Goal: Contribute content

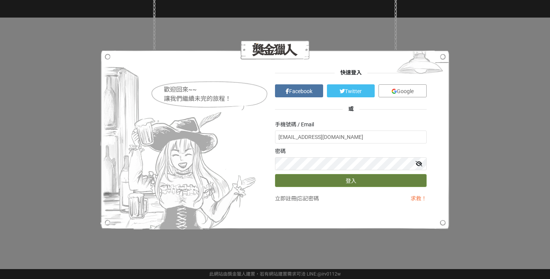
click at [332, 180] on button "登入" at bounding box center [351, 180] width 152 height 13
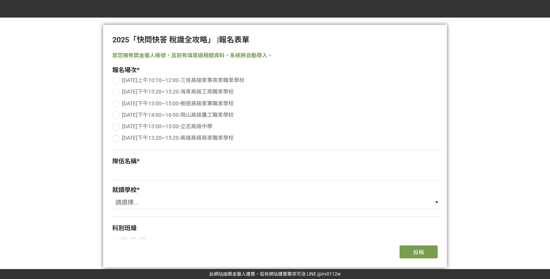
click at [118, 92] on div at bounding box center [116, 93] width 8 height 8
radio input "true"
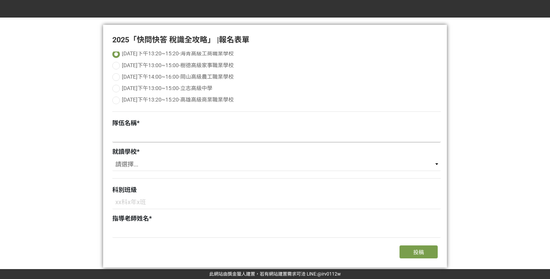
click at [172, 134] on input at bounding box center [276, 136] width 329 height 13
click at [243, 169] on select "請選擇... 三信高級家事商業職業學校 海青高級工商職業學校 樹德高級家事職業學校 岡山高級農工職業學校 立志高級中學 高雄高級商業職業學校" at bounding box center [276, 164] width 329 height 13
select select "海青高級工商職業學校"
click at [112, 159] on select "請選擇... 三信高級家事商業職業學校 海青高級工商職業學校 樹德高級家事職業學校 岡山高級農工職業學校 立志高級中學 高雄高級商業職業學校" at bounding box center [276, 164] width 329 height 13
click at [158, 204] on input at bounding box center [276, 202] width 329 height 13
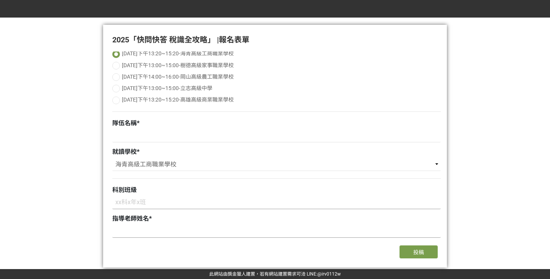
scroll to position [76, 0]
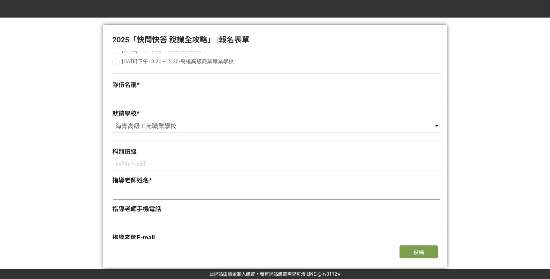
click at [161, 196] on input at bounding box center [276, 193] width 329 height 13
type input "d"
type input "ㄎ"
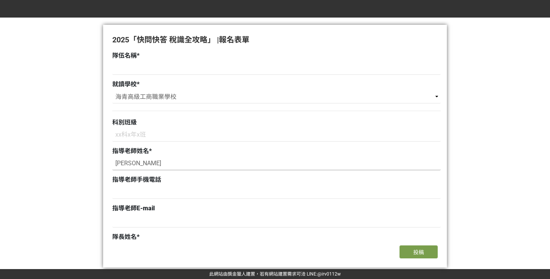
scroll to position [153, 0]
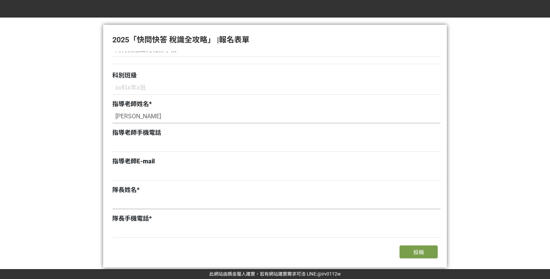
type input "[PERSON_NAME]"
click at [172, 206] on input at bounding box center [276, 202] width 329 height 13
type input "[PERSON_NAME]"
click at [171, 236] on input at bounding box center [276, 231] width 329 height 13
paste input "0979207937"
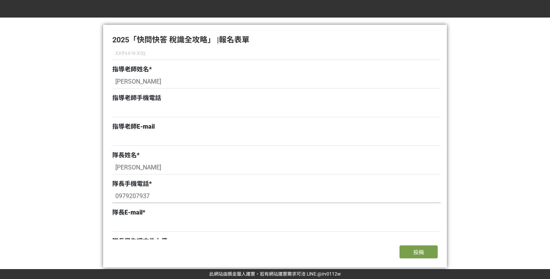
scroll to position [229, 0]
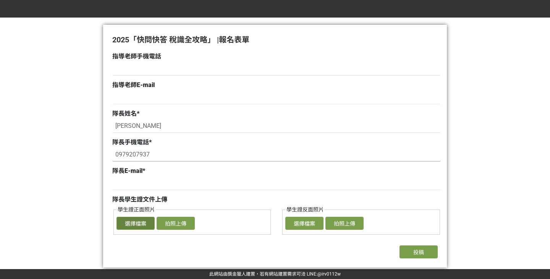
type input "0979207937"
click at [138, 225] on button "選擇檔案" at bounding box center [136, 223] width 38 height 13
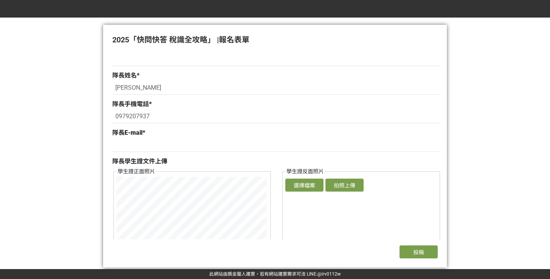
scroll to position [344, 0]
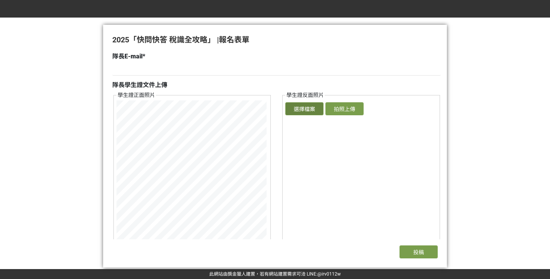
click at [314, 113] on button "選擇檔案" at bounding box center [304, 108] width 38 height 13
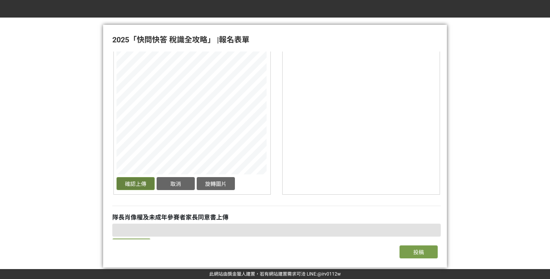
click at [136, 186] on button "確認上傳" at bounding box center [136, 183] width 38 height 13
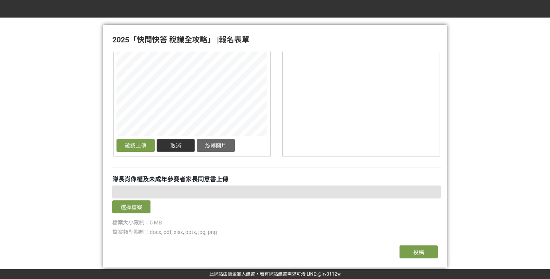
scroll to position [382, 0]
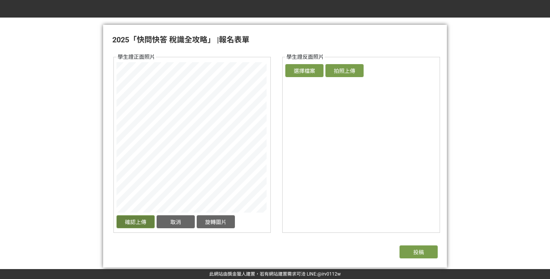
click at [143, 221] on button "確認上傳" at bounding box center [136, 222] width 38 height 13
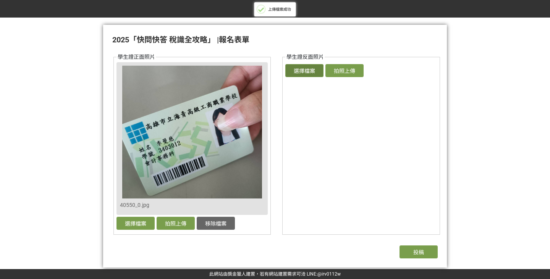
click at [308, 74] on button "選擇檔案" at bounding box center [304, 70] width 38 height 13
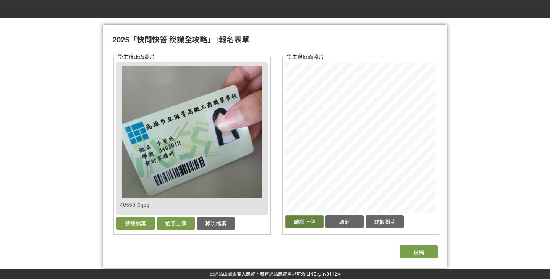
click at [311, 222] on button "確認上傳" at bounding box center [304, 222] width 38 height 13
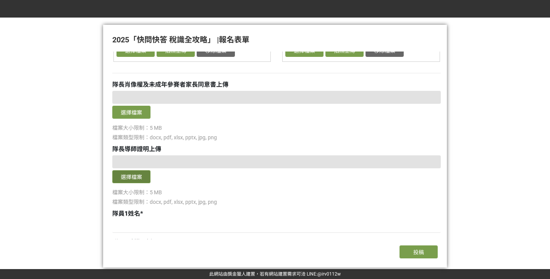
scroll to position [573, 0]
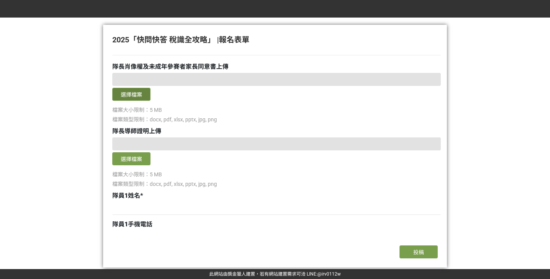
click at [132, 97] on button "選擇檔案" at bounding box center [131, 94] width 38 height 13
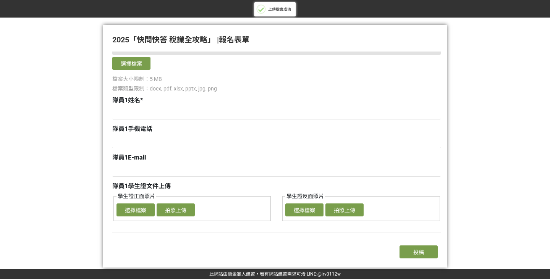
scroll to position [688, 0]
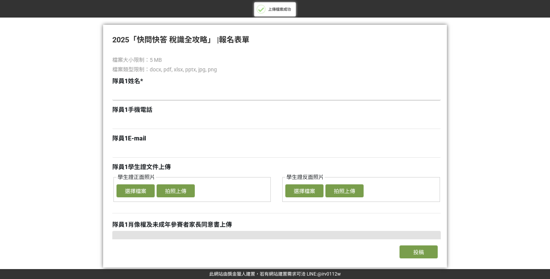
click at [136, 97] on input at bounding box center [276, 94] width 329 height 13
click at [133, 190] on button "選擇檔案" at bounding box center [136, 191] width 38 height 13
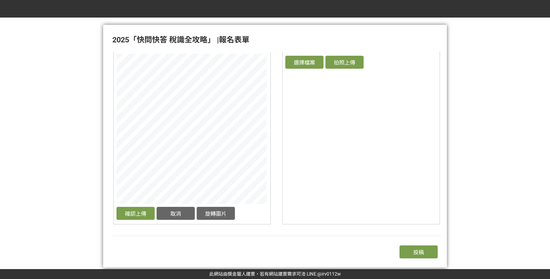
scroll to position [802, 0]
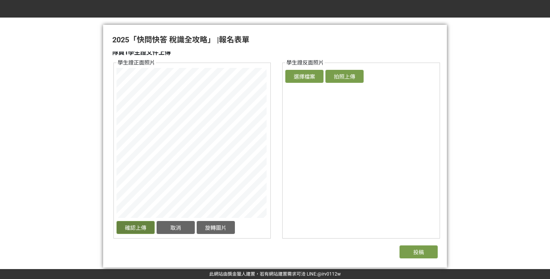
click at [139, 229] on button "確認上傳" at bounding box center [136, 227] width 38 height 13
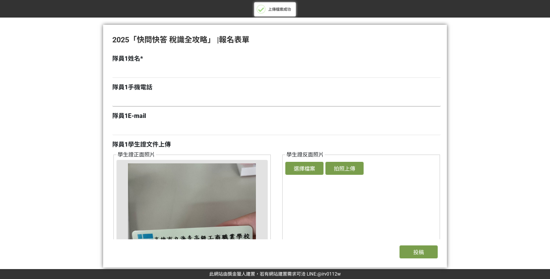
scroll to position [650, 0]
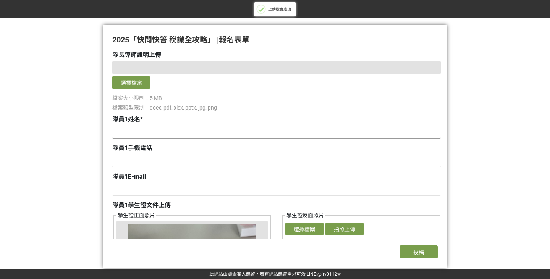
click at [142, 127] on input at bounding box center [276, 132] width 329 height 13
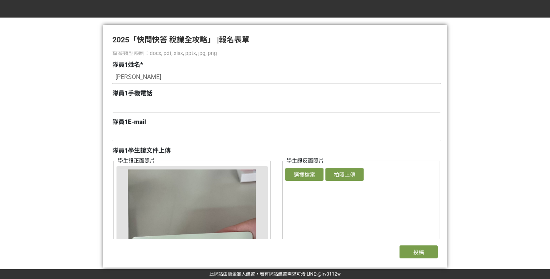
scroll to position [726, 0]
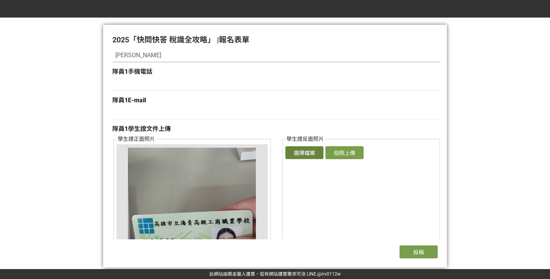
type input "[PERSON_NAME]"
click at [314, 153] on button "選擇檔案" at bounding box center [304, 152] width 38 height 13
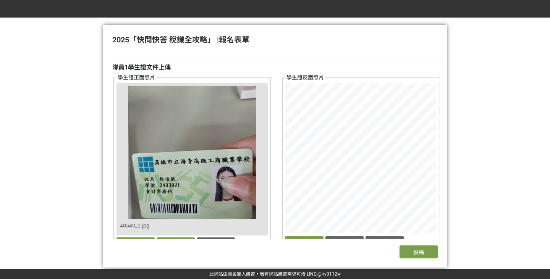
scroll to position [802, 0]
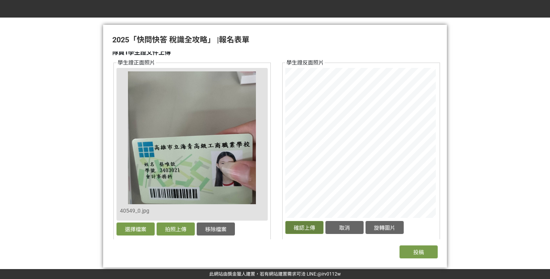
click at [309, 228] on button "確認上傳" at bounding box center [304, 227] width 38 height 13
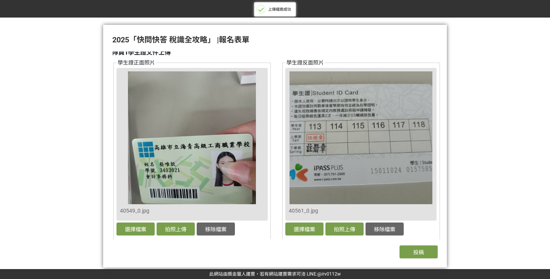
scroll to position [917, 0]
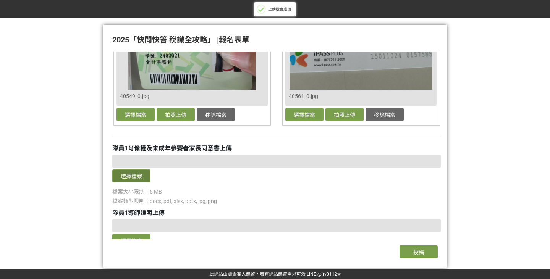
click at [127, 180] on button "選擇檔案" at bounding box center [131, 176] width 38 height 13
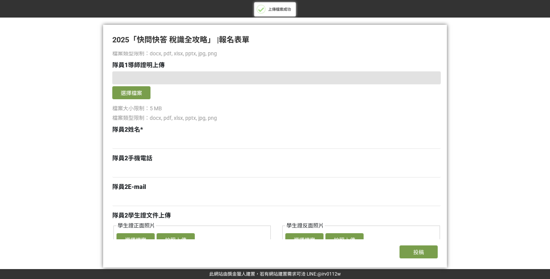
scroll to position [1108, 0]
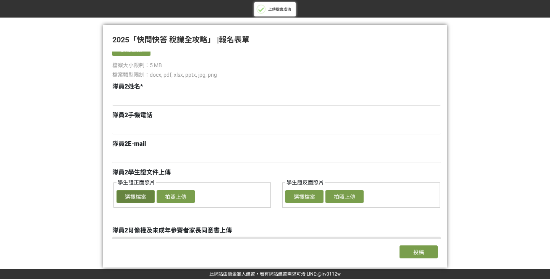
click at [140, 199] on button "選擇檔案" at bounding box center [136, 196] width 38 height 13
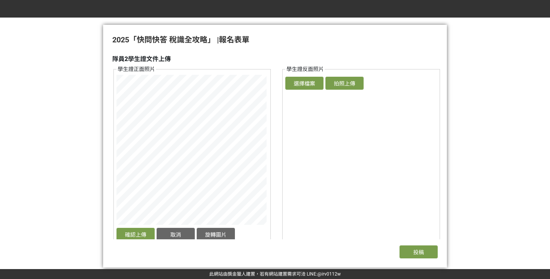
scroll to position [1261, 0]
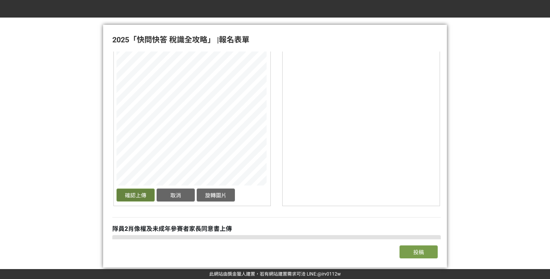
click at [137, 196] on button "確認上傳" at bounding box center [136, 195] width 38 height 13
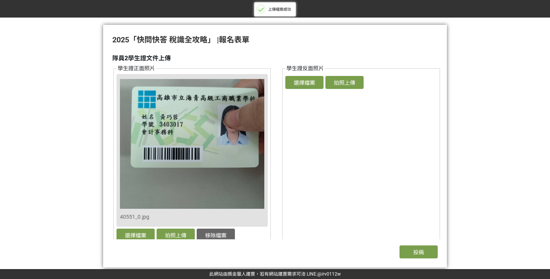
scroll to position [1185, 0]
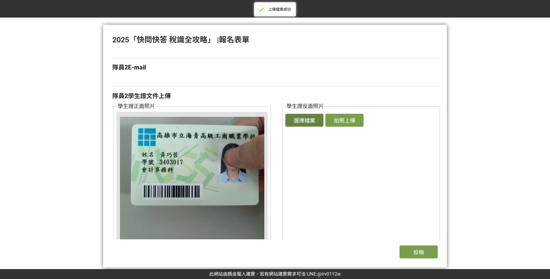
click at [301, 122] on button "選擇檔案" at bounding box center [304, 120] width 38 height 13
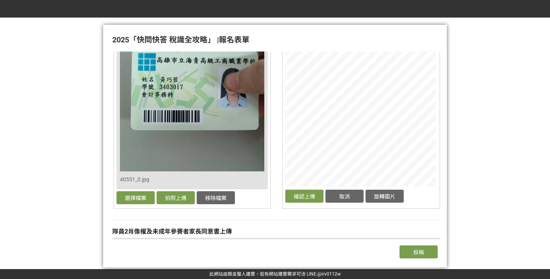
scroll to position [1261, 0]
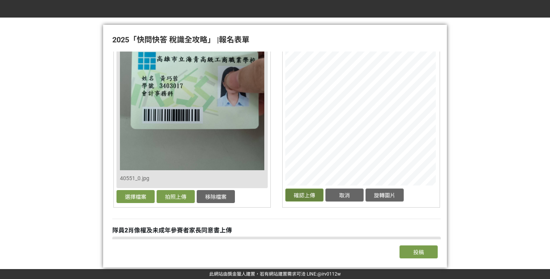
click at [314, 197] on button "確認上傳" at bounding box center [304, 195] width 38 height 13
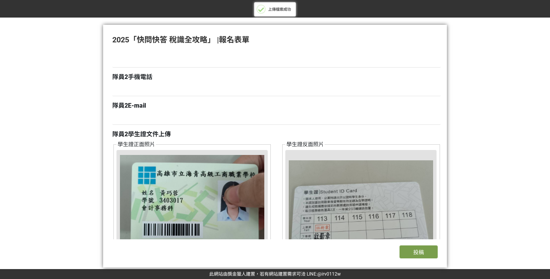
scroll to position [1070, 0]
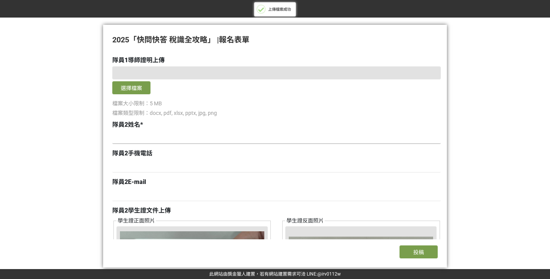
click at [132, 141] on input at bounding box center [276, 137] width 329 height 13
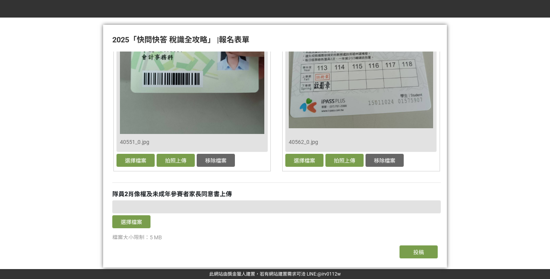
scroll to position [1337, 0]
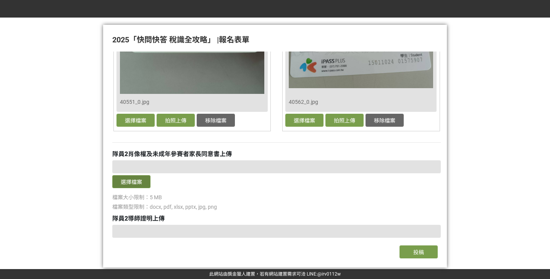
type input "[PERSON_NAME]"
click at [137, 184] on button "選擇檔案" at bounding box center [131, 181] width 38 height 13
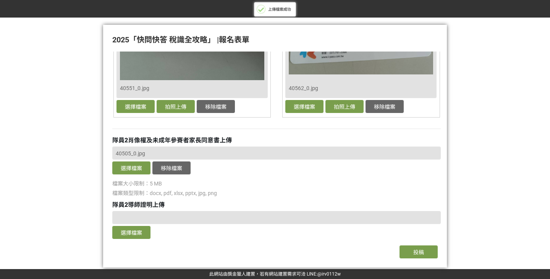
scroll to position [1403, 0]
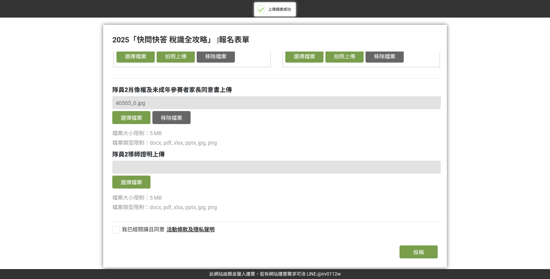
click at [114, 231] on div at bounding box center [116, 230] width 8 height 8
checkbox input "true"
click at [417, 250] on span "投稿" at bounding box center [418, 253] width 11 height 6
click at [261, 11] on span at bounding box center [259, 9] width 5 height 5
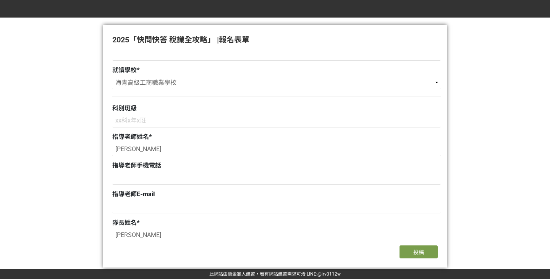
scroll to position [66, 0]
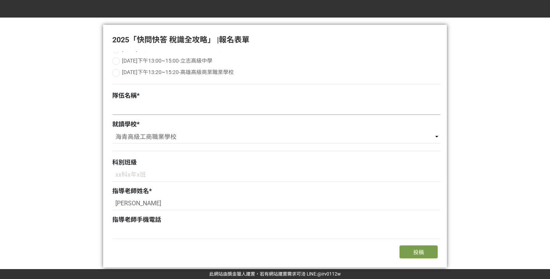
click at [142, 109] on input at bounding box center [276, 108] width 329 height 13
paste input "屎敗的窩們"
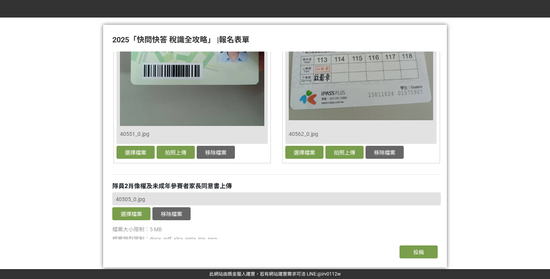
scroll to position [1403, 0]
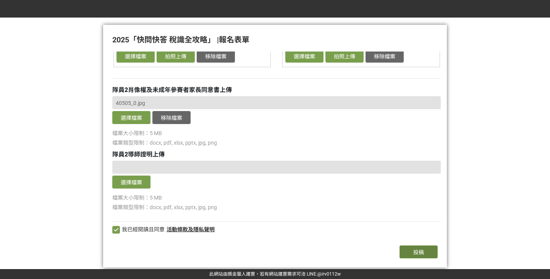
type input "屎敗的窩們"
click at [430, 256] on button "投稿" at bounding box center [419, 252] width 38 height 13
click at [258, 10] on span at bounding box center [257, 9] width 5 height 5
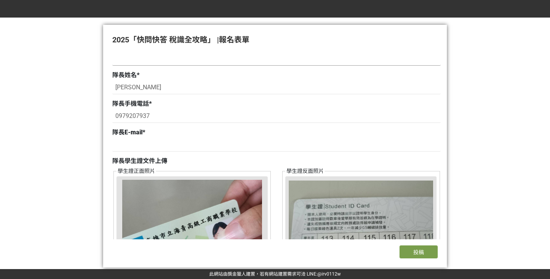
scroll to position [295, 0]
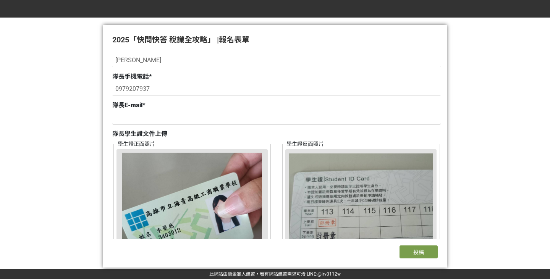
click at [141, 120] on input at bounding box center [276, 118] width 329 height 13
paste input "[EMAIL_ADDRESS][DOMAIN_NAME]"
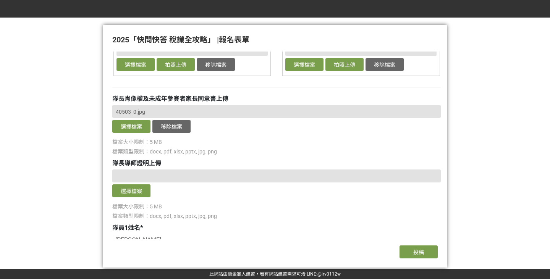
scroll to position [639, 0]
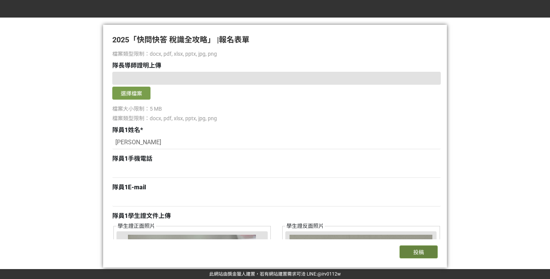
type input "[EMAIL_ADDRESS][DOMAIN_NAME]"
click at [419, 255] on span "投稿" at bounding box center [418, 253] width 11 height 6
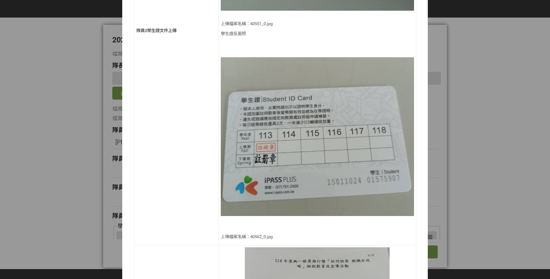
scroll to position [1261, 0]
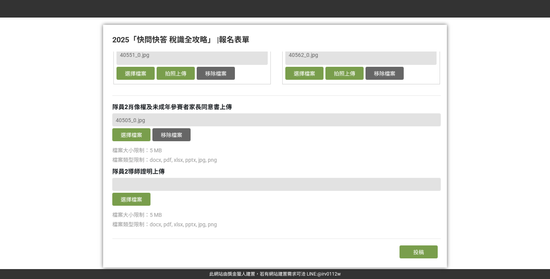
scroll to position [1403, 0]
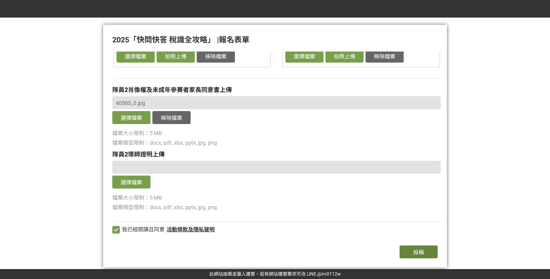
click at [418, 252] on span "投稿" at bounding box center [418, 253] width 11 height 6
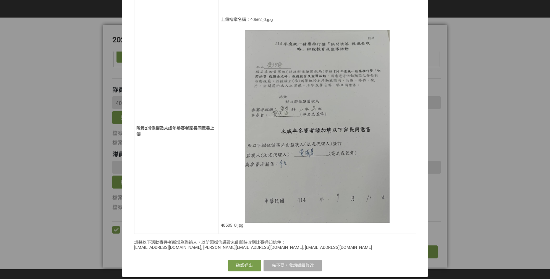
scroll to position [1832, 0]
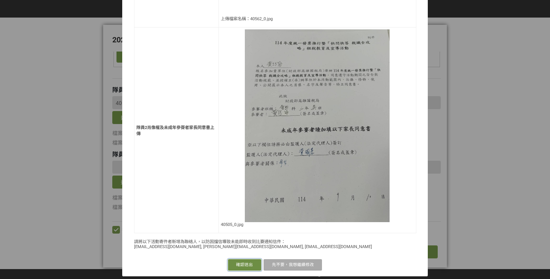
click at [240, 264] on button "確認送出" at bounding box center [244, 264] width 33 height 11
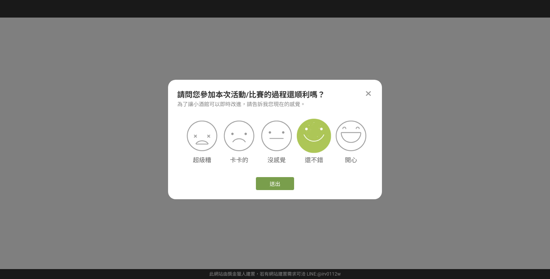
click at [318, 144] on img at bounding box center [314, 136] width 34 height 34
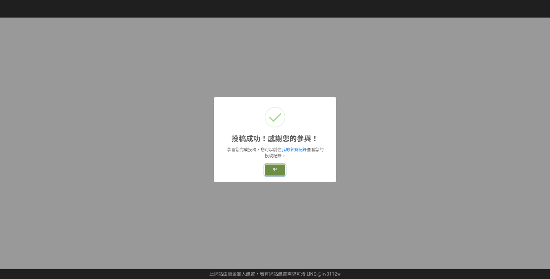
click at [267, 170] on button "好" at bounding box center [275, 170] width 21 height 11
